Goal: Task Accomplishment & Management: Use online tool/utility

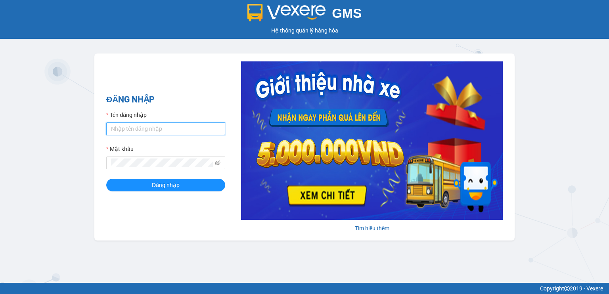
click at [125, 125] on input "Tên đăng nhập" at bounding box center [165, 129] width 119 height 13
type input "ngai.vie"
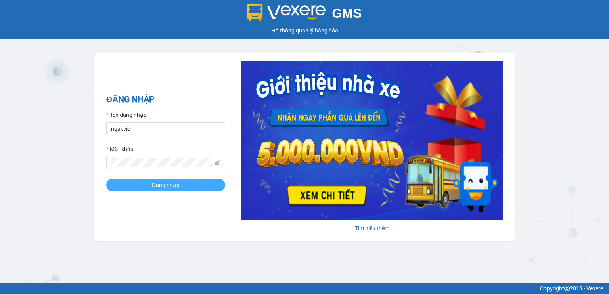
click at [155, 186] on span "Đăng nhập" at bounding box center [166, 185] width 28 height 9
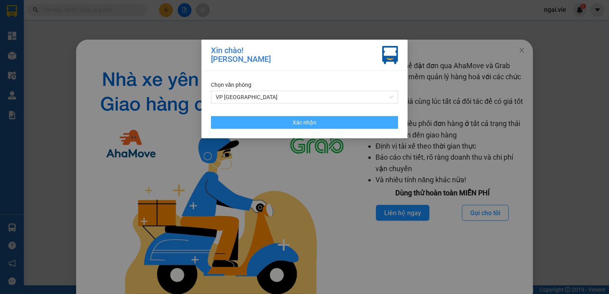
click at [287, 124] on button "Xác nhận" at bounding box center [304, 122] width 187 height 13
